Goal: Information Seeking & Learning: Learn about a topic

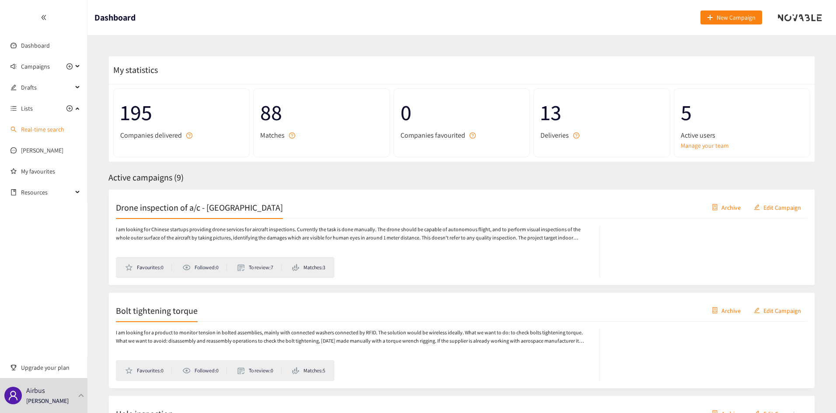
click at [41, 130] on link "Real-time search" at bounding box center [42, 130] width 43 height 8
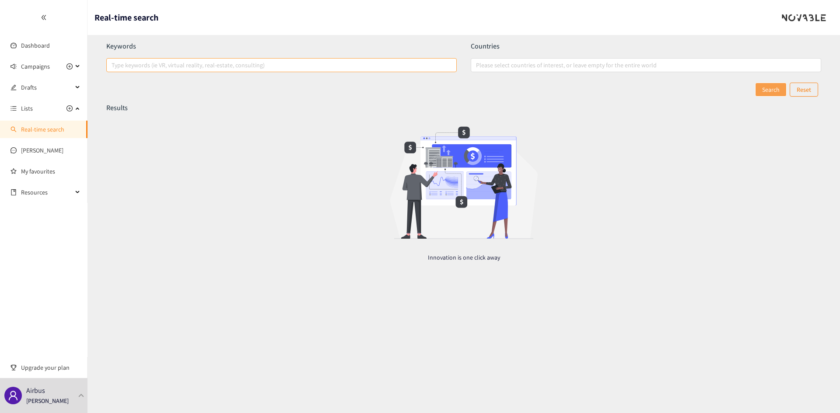
click at [155, 62] on div at bounding box center [276, 65] width 337 height 10
click at [113, 62] on input "Type keywords (ie VR, virtual reality, real-estate, consulting)" at bounding box center [113, 65] width 2 height 10
click at [496, 62] on div at bounding box center [641, 65] width 337 height 10
type input "drone"
click at [478, 62] on input "Please select countries of interest, or leave empty for the entire world" at bounding box center [477, 65] width 2 height 10
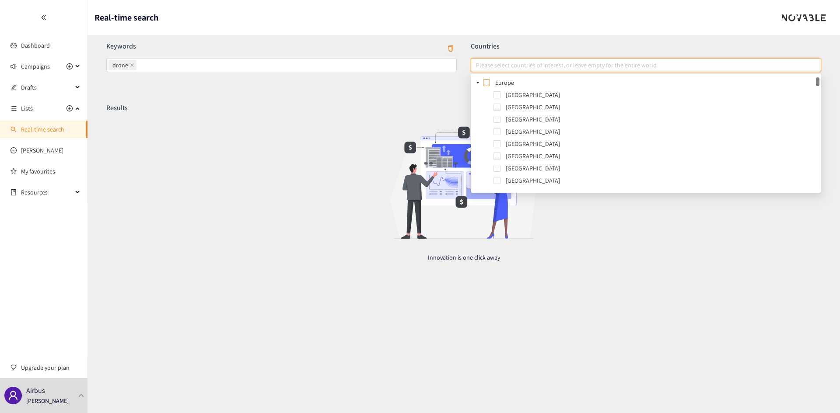
click at [486, 82] on span at bounding box center [486, 82] width 7 height 7
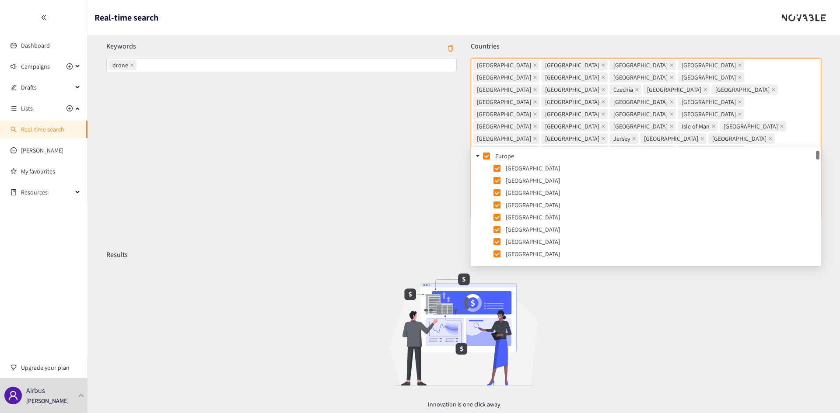
click at [479, 157] on icon "caret-down" at bounding box center [477, 156] width 4 height 4
click at [478, 168] on icon "caret-down" at bounding box center [477, 168] width 3 height 2
click at [475, 179] on icon "caret-down" at bounding box center [477, 180] width 4 height 4
click at [478, 192] on icon "caret-down" at bounding box center [477, 193] width 3 height 2
click at [478, 205] on icon "caret-down" at bounding box center [477, 205] width 3 height 2
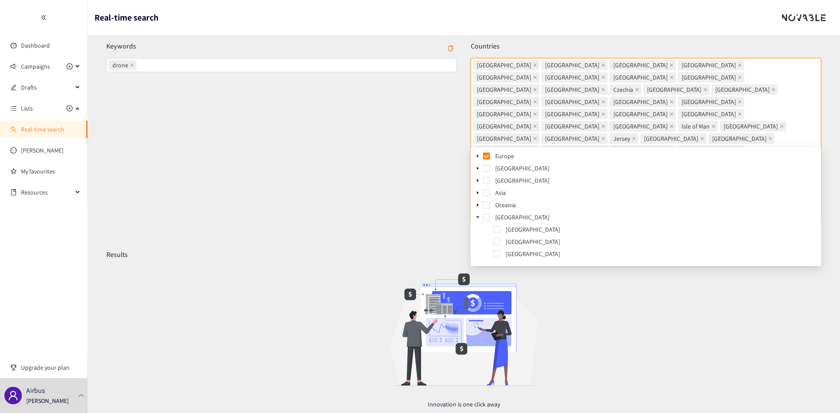
click at [478, 213] on span at bounding box center [477, 217] width 10 height 10
click at [478, 230] on icon "caret-down" at bounding box center [477, 229] width 4 height 4
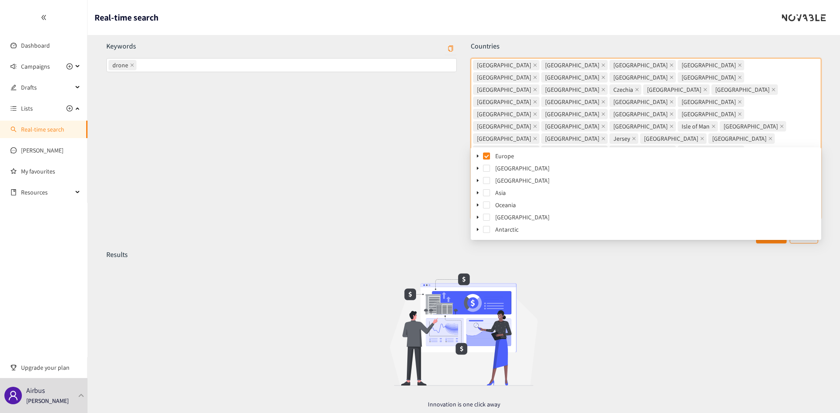
click at [605, 287] on div "Results Innovation is one click away" at bounding box center [463, 336] width 715 height 172
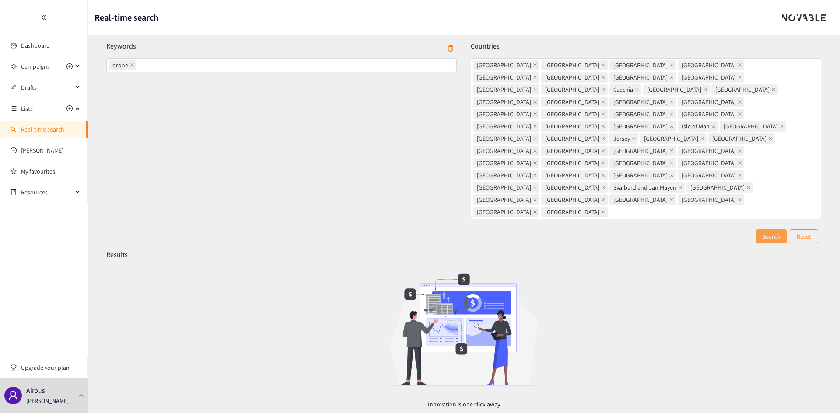
click at [771, 232] on span "Search" at bounding box center [770, 237] width 17 height 10
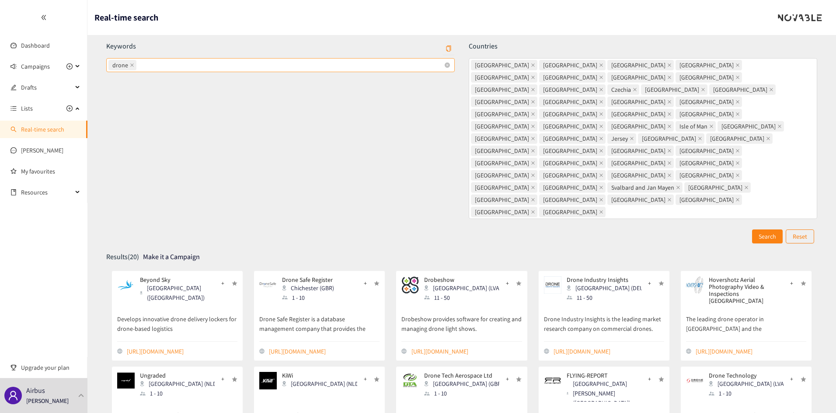
click at [257, 65] on div "drone" at bounding box center [275, 65] width 335 height 12
click at [140, 65] on input "drone" at bounding box center [139, 65] width 2 height 10
type input "highpayload"
click at [764, 232] on span "Search" at bounding box center [767, 237] width 17 height 10
click at [215, 60] on div "drone highpayload" at bounding box center [275, 65] width 335 height 12
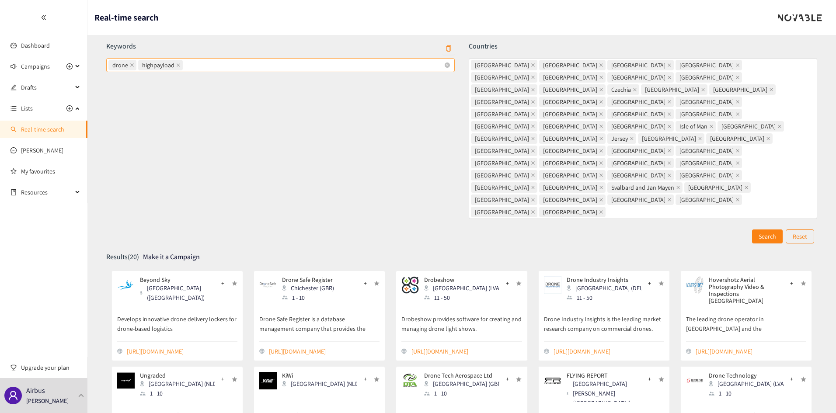
click at [186, 60] on input "drone highpayload" at bounding box center [186, 65] width 2 height 10
type input "cargo"
click at [763, 232] on span "Search" at bounding box center [767, 237] width 17 height 10
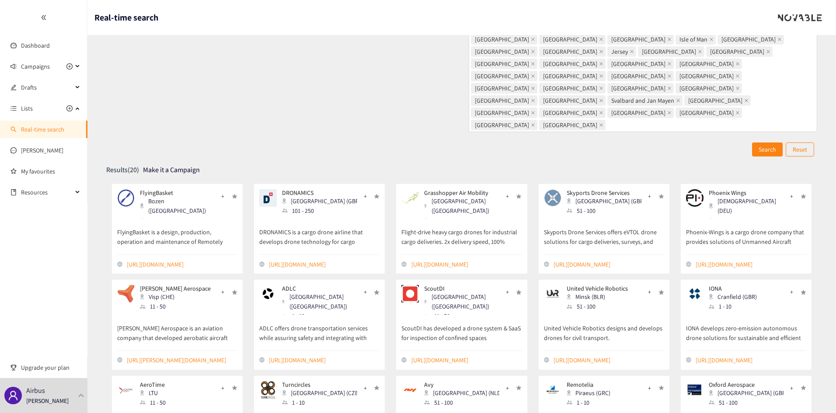
scroll to position [87, 0]
click at [166, 259] on link "[URL][DOMAIN_NAME]" at bounding box center [182, 264] width 111 height 10
click at [603, 259] on link "[URL][DOMAIN_NAME]" at bounding box center [609, 264] width 111 height 10
click at [290, 355] on link "[URL][DOMAIN_NAME]" at bounding box center [324, 360] width 111 height 10
click at [449, 355] on link "[URL][DOMAIN_NAME]" at bounding box center [467, 360] width 111 height 10
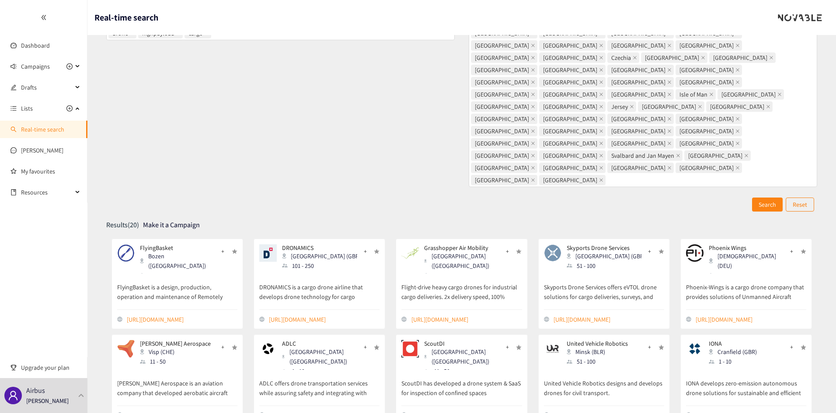
scroll to position [0, 0]
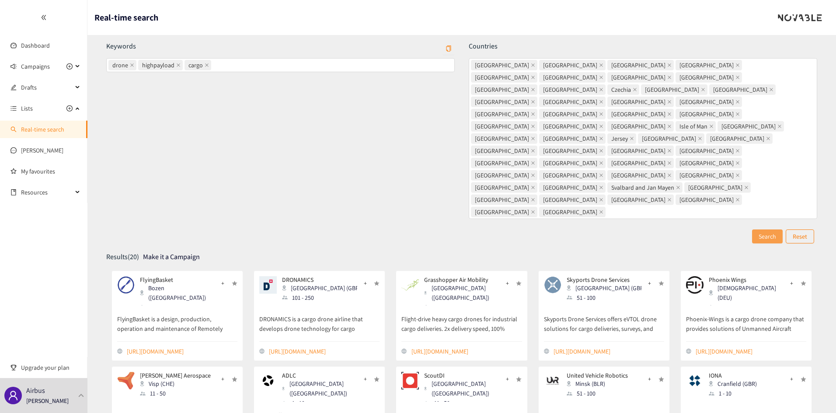
click at [768, 232] on span "Search" at bounding box center [767, 237] width 17 height 10
click at [321, 347] on link "[URL][DOMAIN_NAME]" at bounding box center [324, 352] width 111 height 10
